Goal: Task Accomplishment & Management: Manage account settings

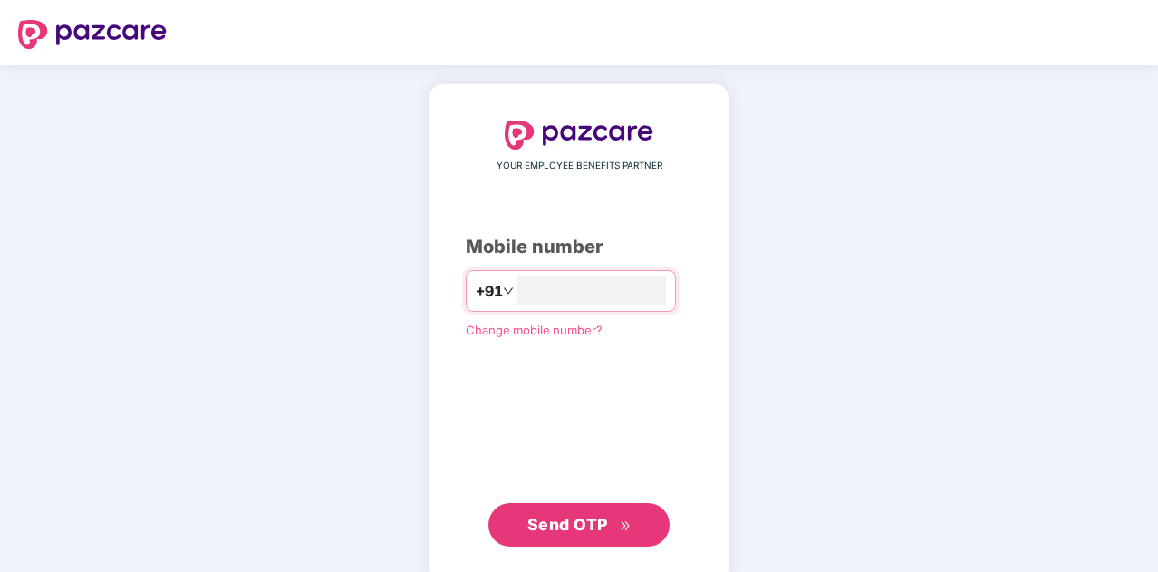
type input "**********"
click at [566, 519] on span "Send OTP" at bounding box center [568, 522] width 81 height 19
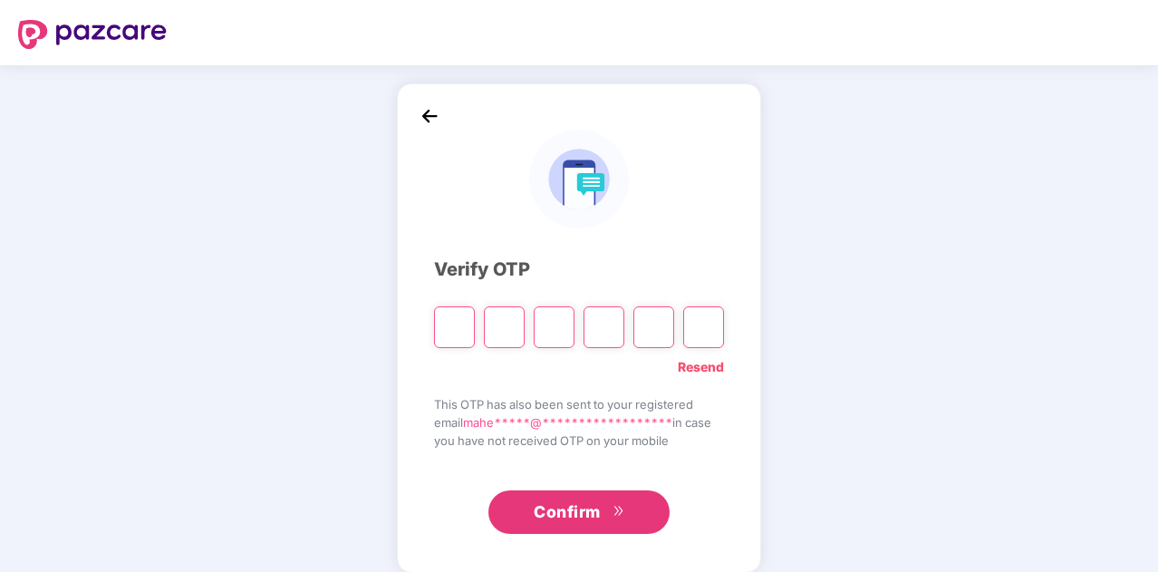
type input "*"
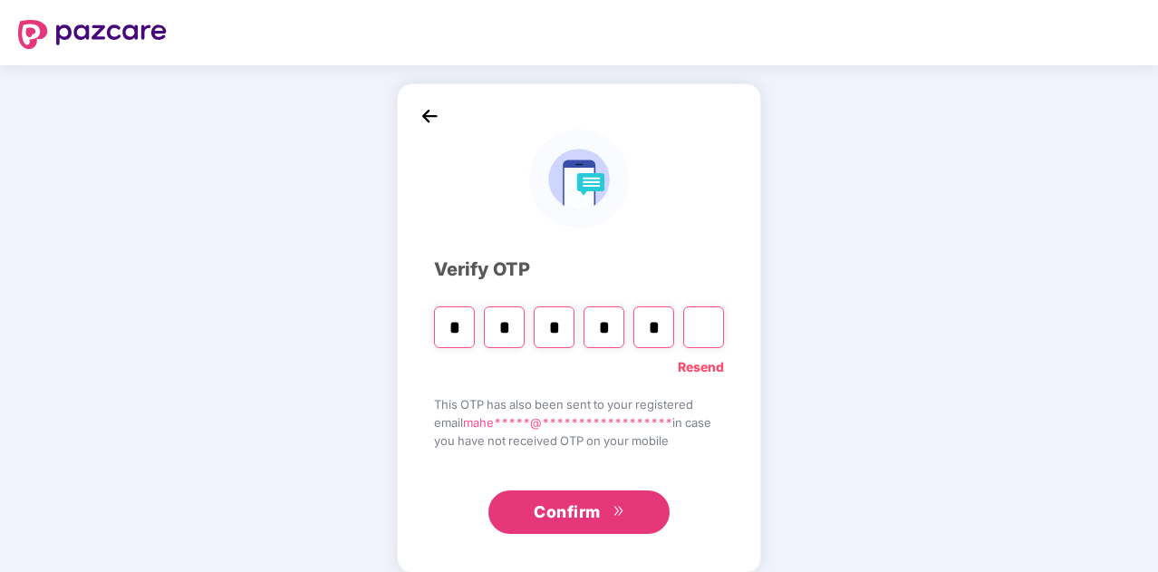
type input "*"
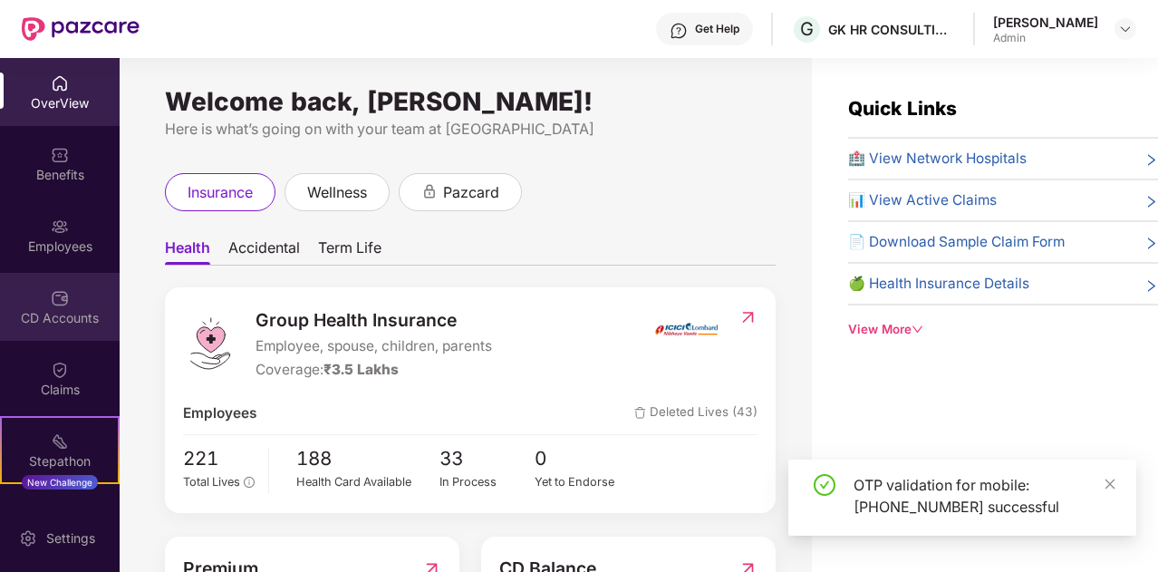
click at [63, 309] on div "CD Accounts" at bounding box center [60, 318] width 120 height 18
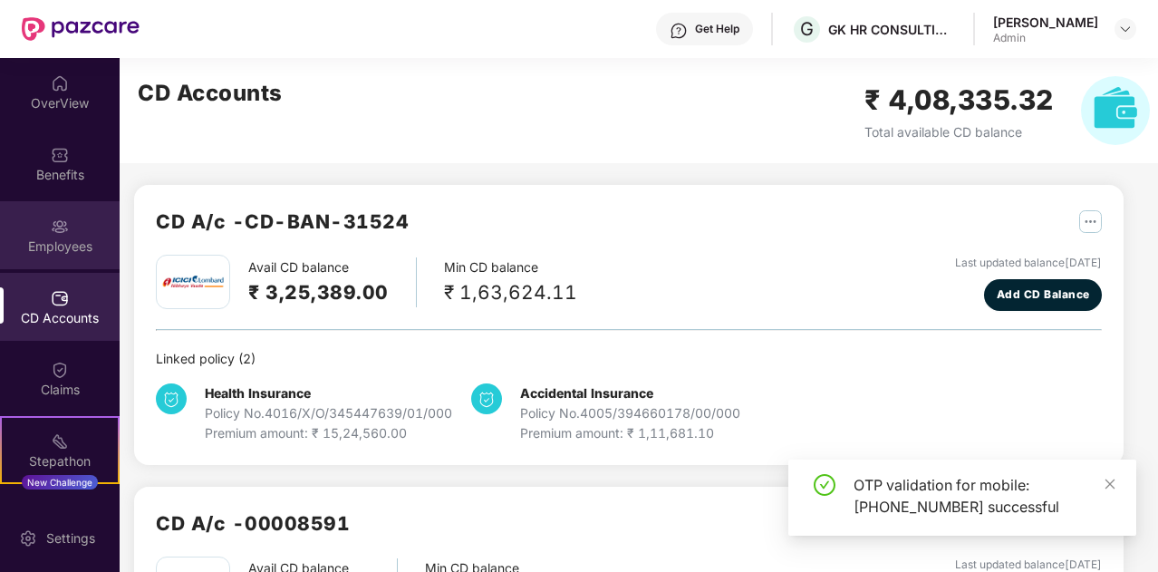
click at [69, 263] on div "Employees" at bounding box center [60, 235] width 120 height 68
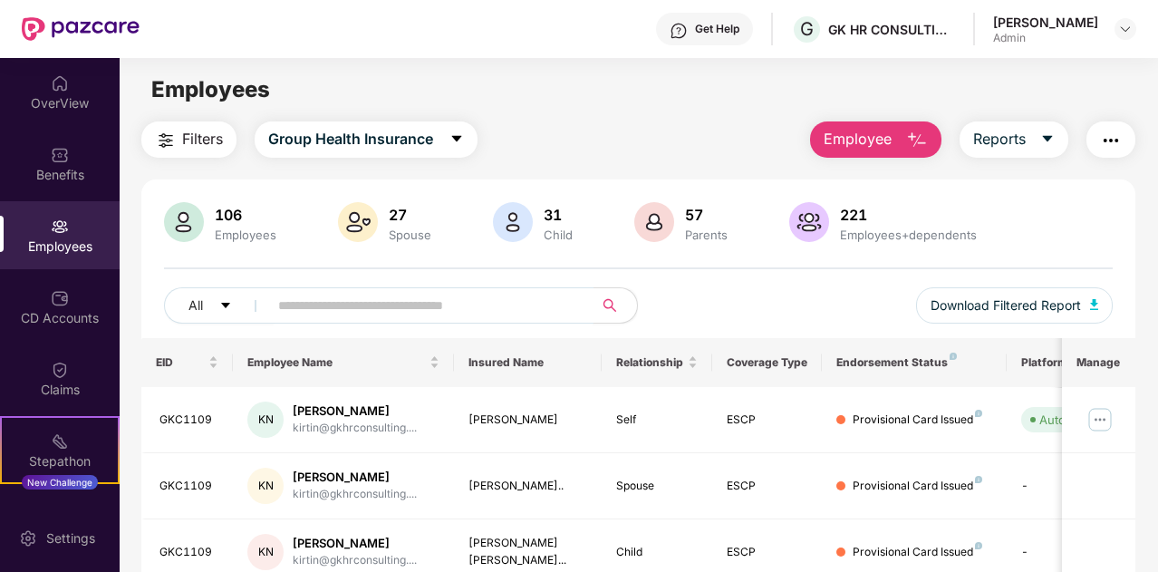
click at [331, 299] on input "text" at bounding box center [423, 305] width 291 height 27
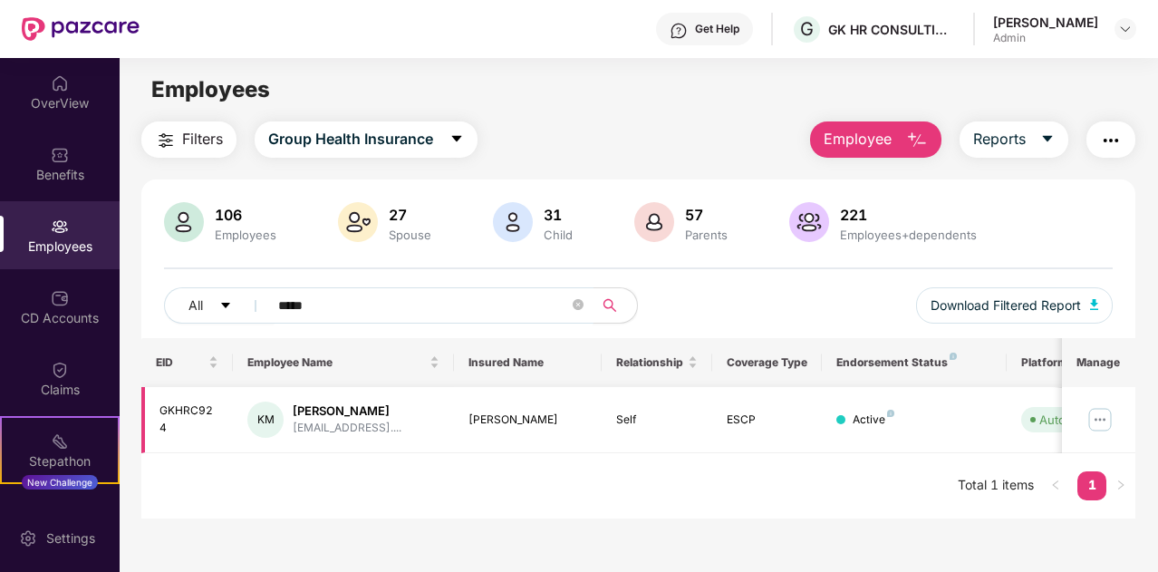
type input "*****"
click at [1099, 421] on img at bounding box center [1100, 419] width 29 height 29
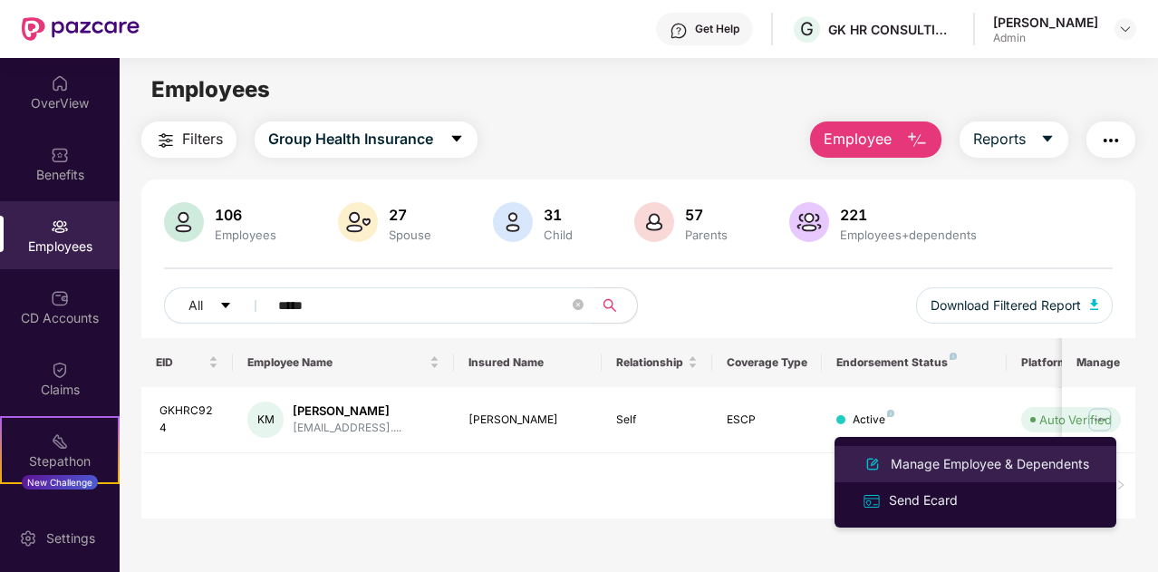
click at [943, 463] on div "Manage Employee & Dependents" at bounding box center [990, 464] width 206 height 20
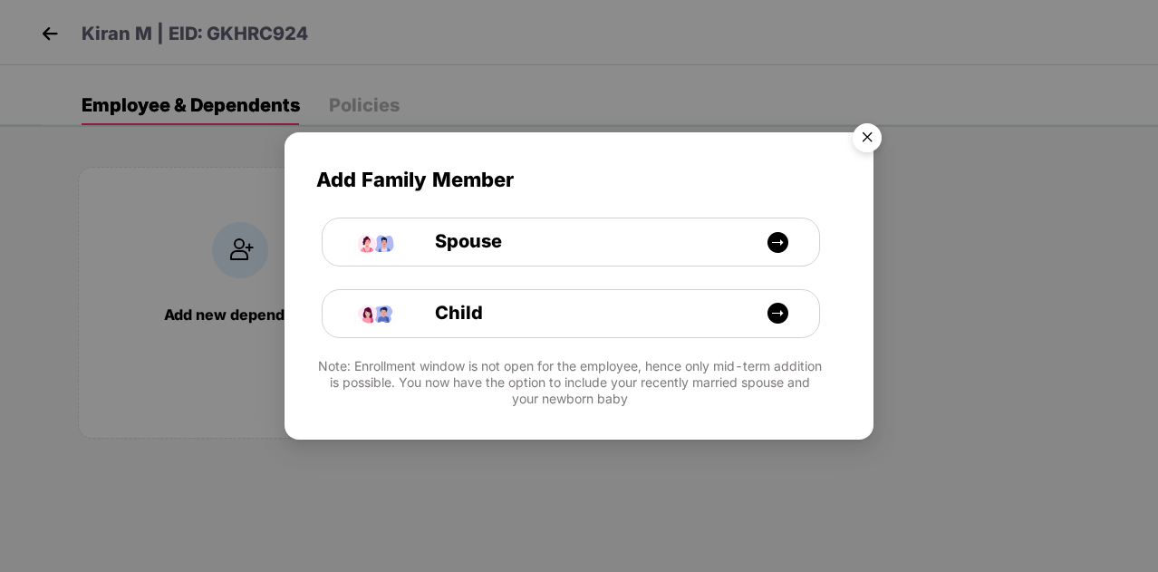
click at [869, 135] on img "Close" at bounding box center [867, 140] width 51 height 51
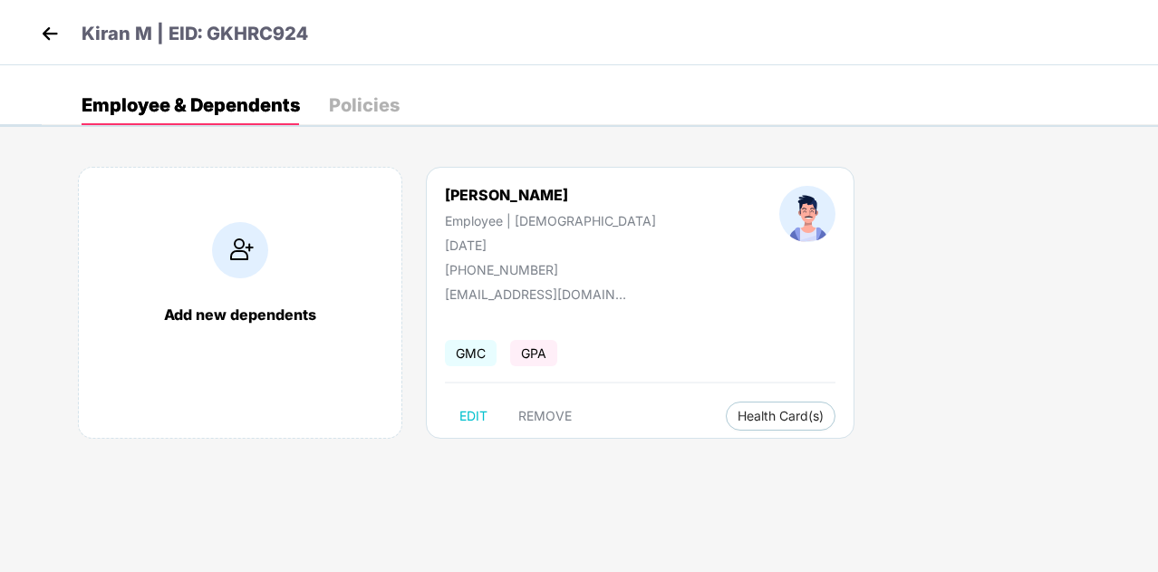
click at [360, 99] on div "Policies" at bounding box center [364, 105] width 71 height 18
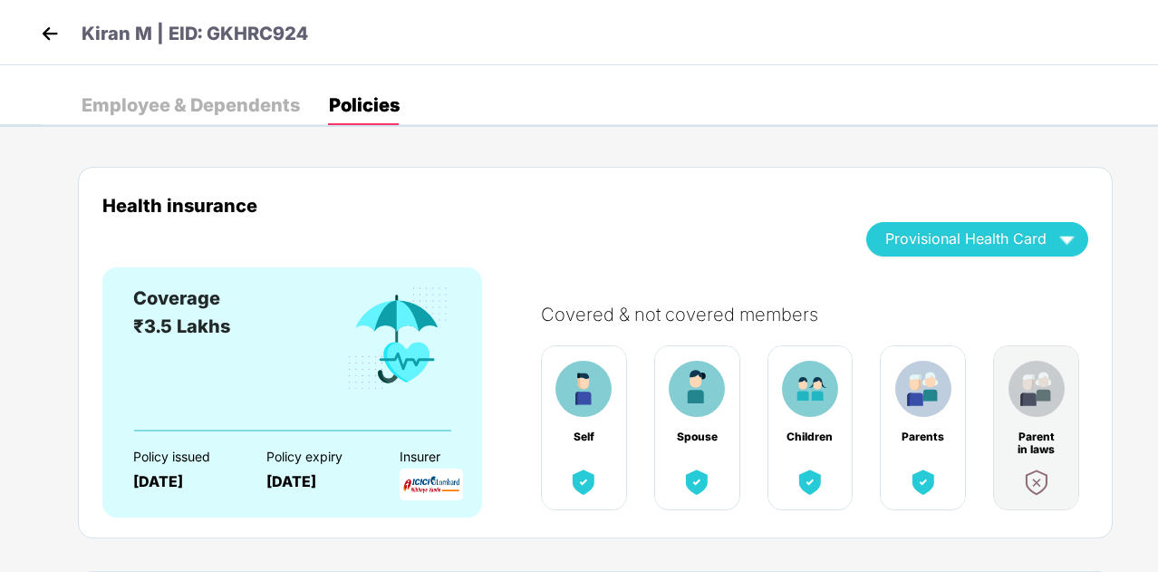
click at [54, 21] on img at bounding box center [49, 33] width 27 height 27
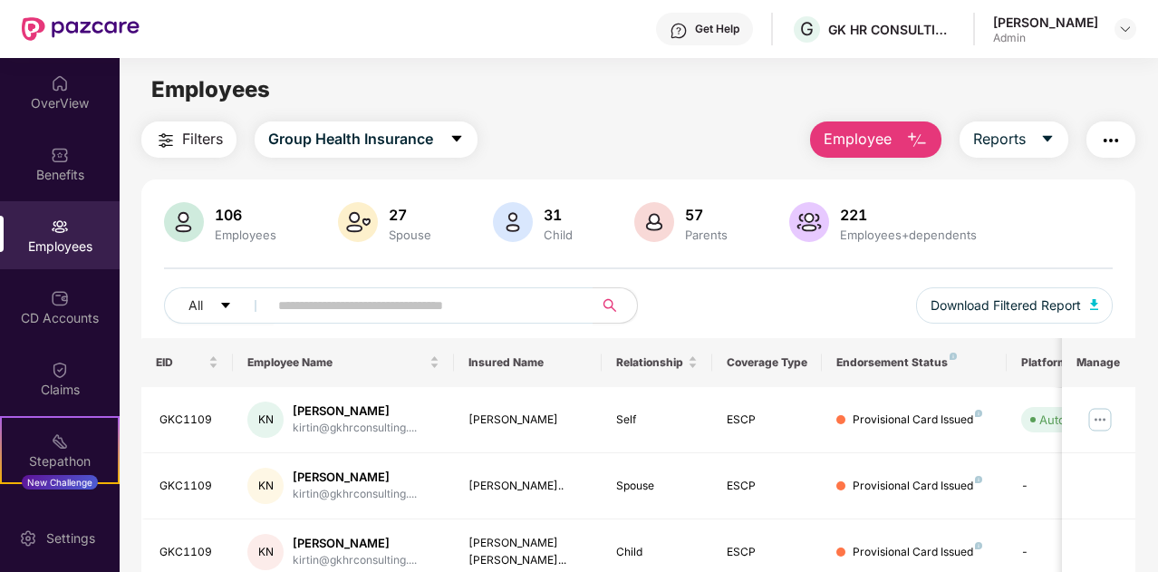
click at [710, 22] on div "Get Help" at bounding box center [717, 29] width 44 height 15
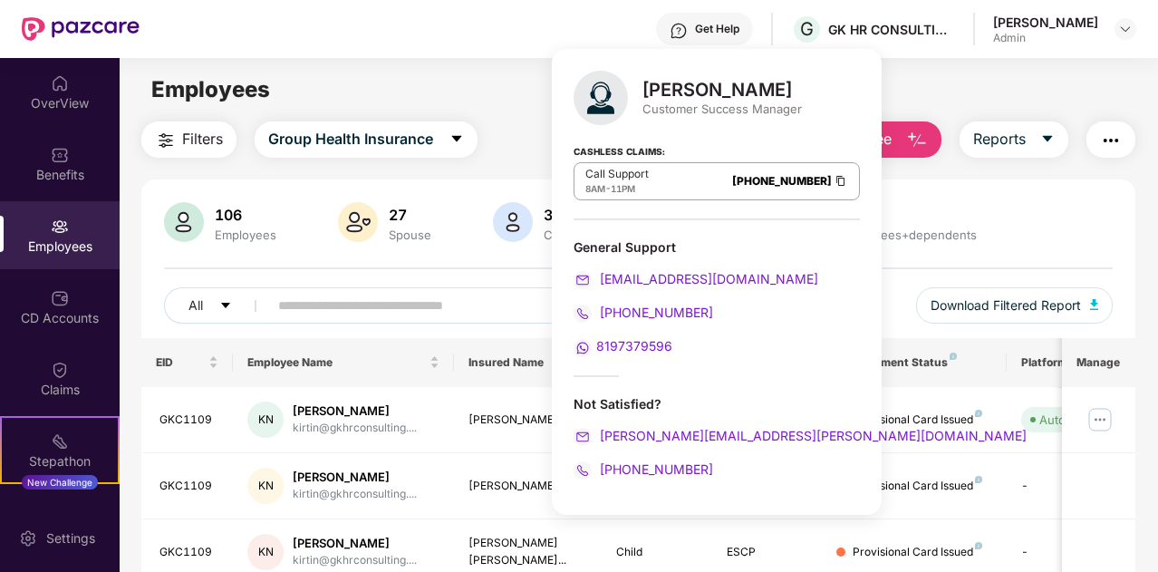
click at [464, 103] on div "Employees" at bounding box center [639, 90] width 1038 height 34
